Goal: Communication & Community: Participate in discussion

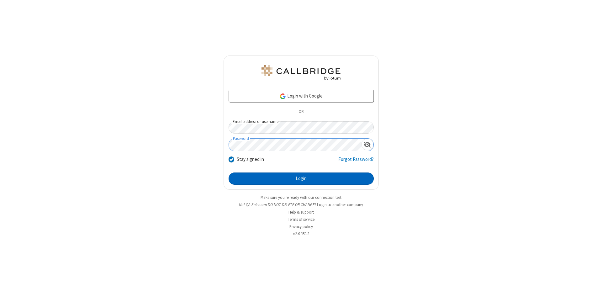
click at [301, 179] on button "Login" at bounding box center [301, 179] width 145 height 13
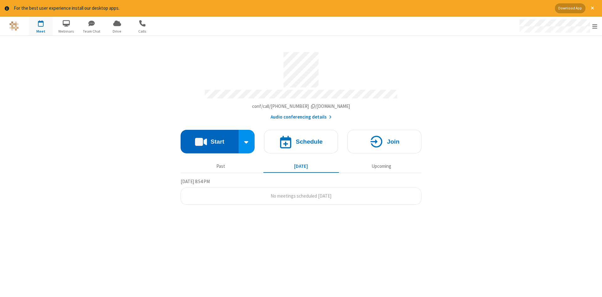
click at [210, 139] on button "Start" at bounding box center [210, 142] width 58 height 24
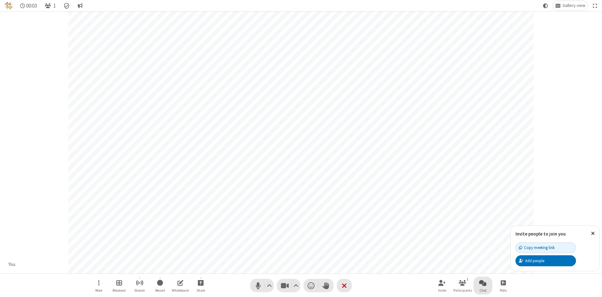
click at [483, 283] on span "Open chat" at bounding box center [483, 283] width 8 height 8
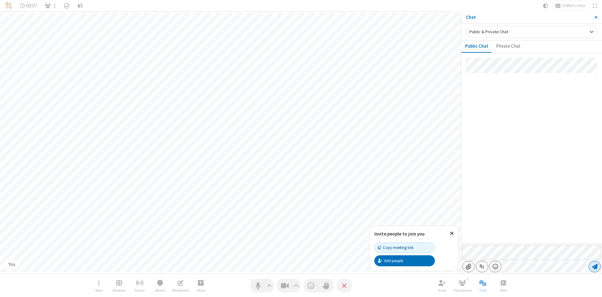
click at [595, 267] on span "Send message" at bounding box center [595, 267] width 6 height 6
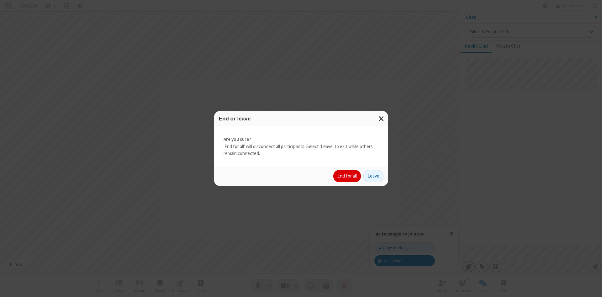
click at [348, 176] on button "End for all" at bounding box center [347, 176] width 28 height 13
